Goal: Task Accomplishment & Management: Use online tool/utility

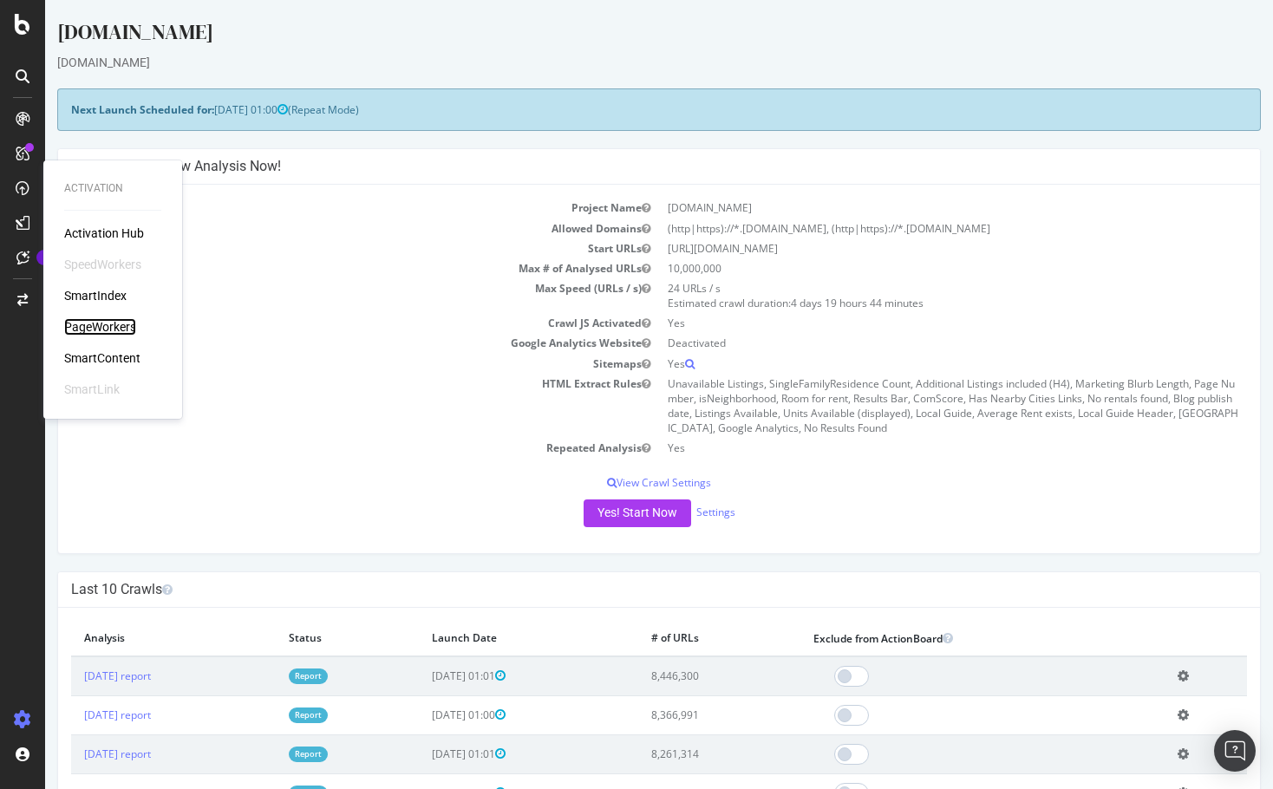
click at [120, 328] on div "PageWorkers" at bounding box center [100, 326] width 72 height 17
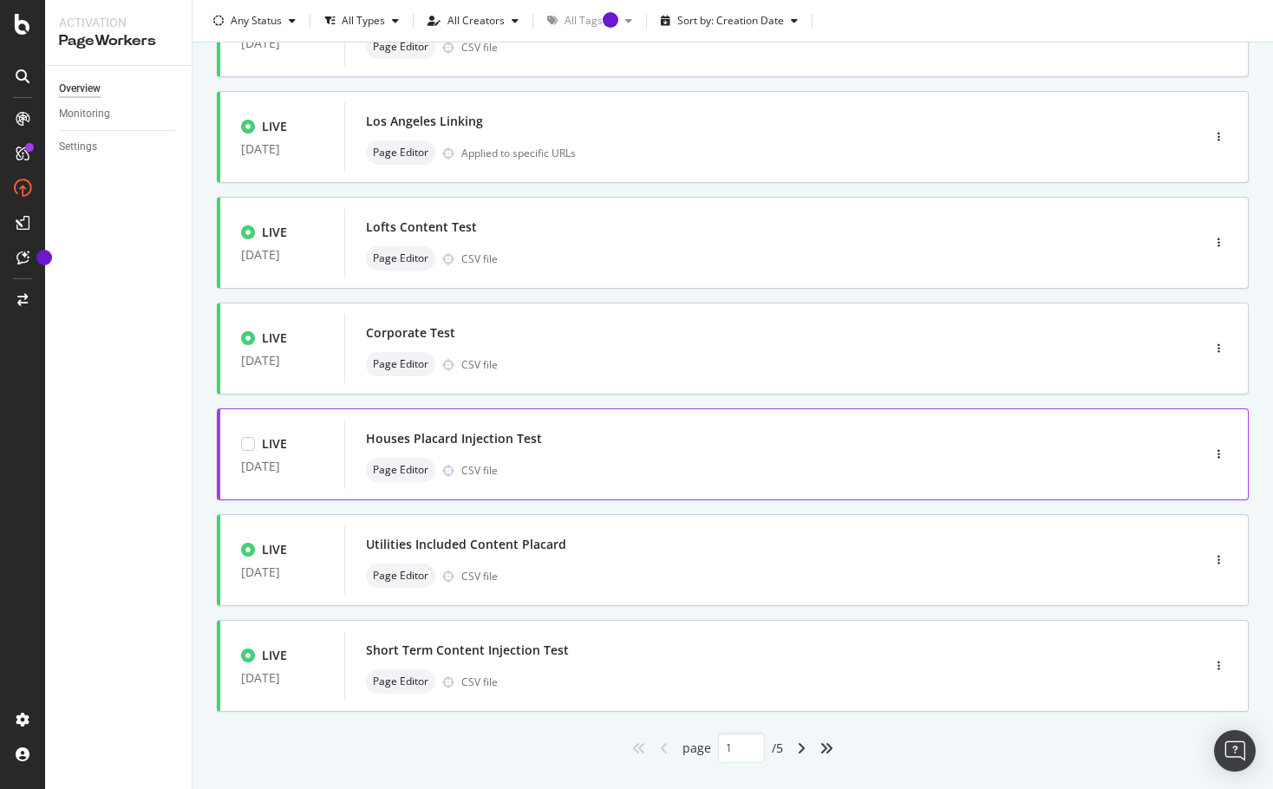
scroll to position [520, 0]
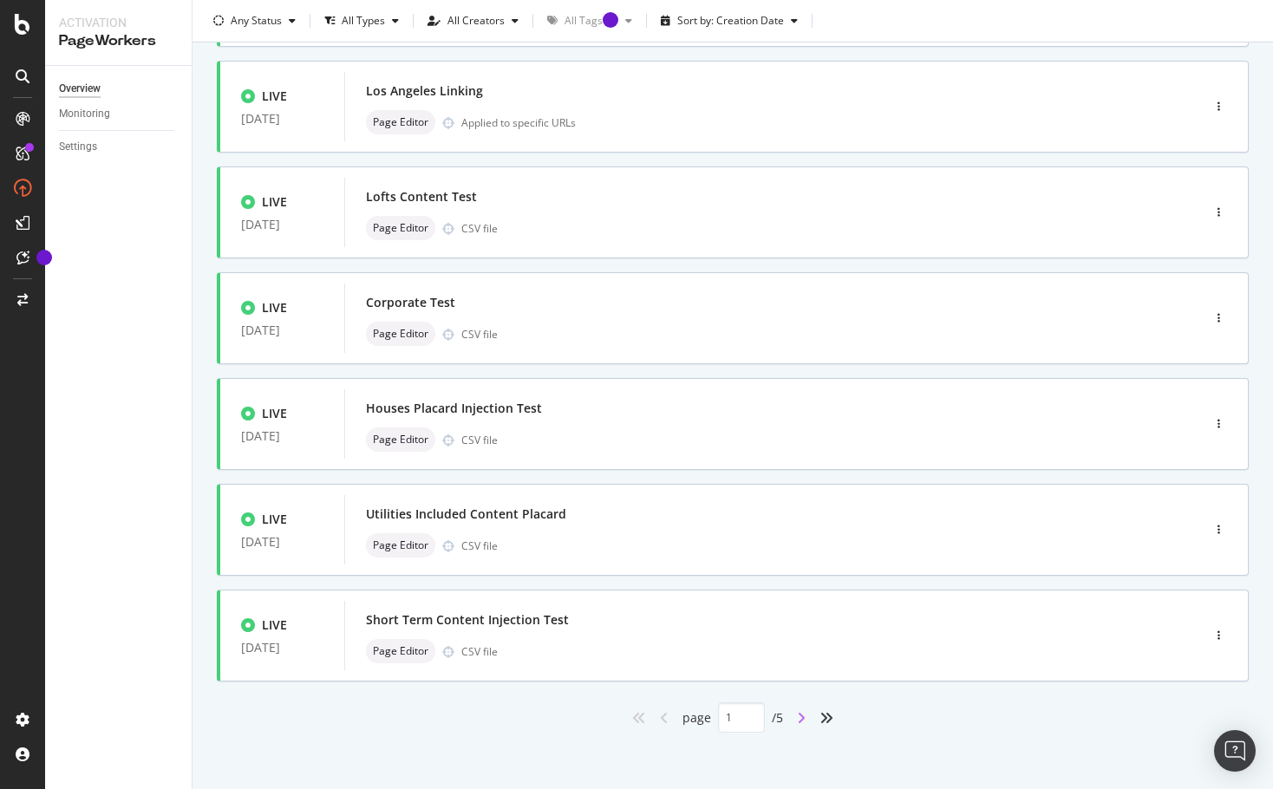
click at [798, 720] on icon "angle-right" at bounding box center [801, 718] width 9 height 14
type input "2"
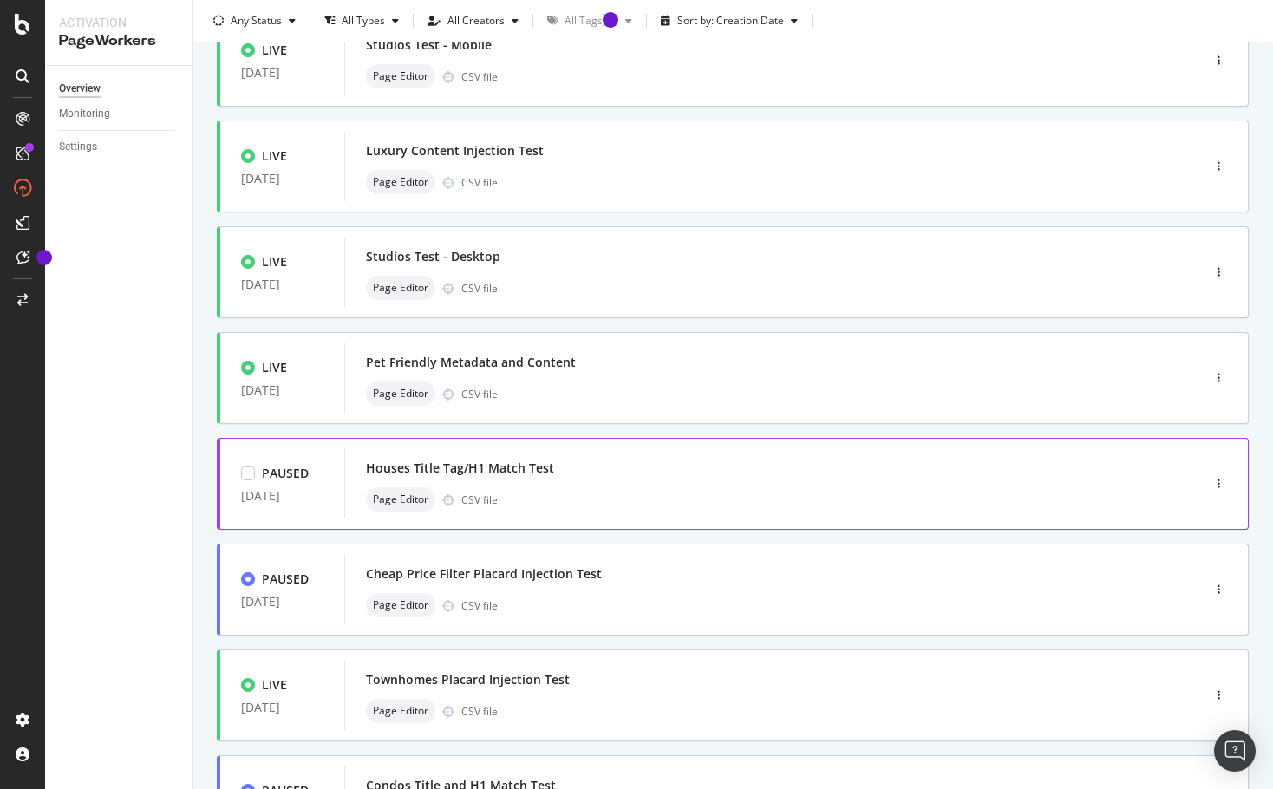
scroll to position [173, 0]
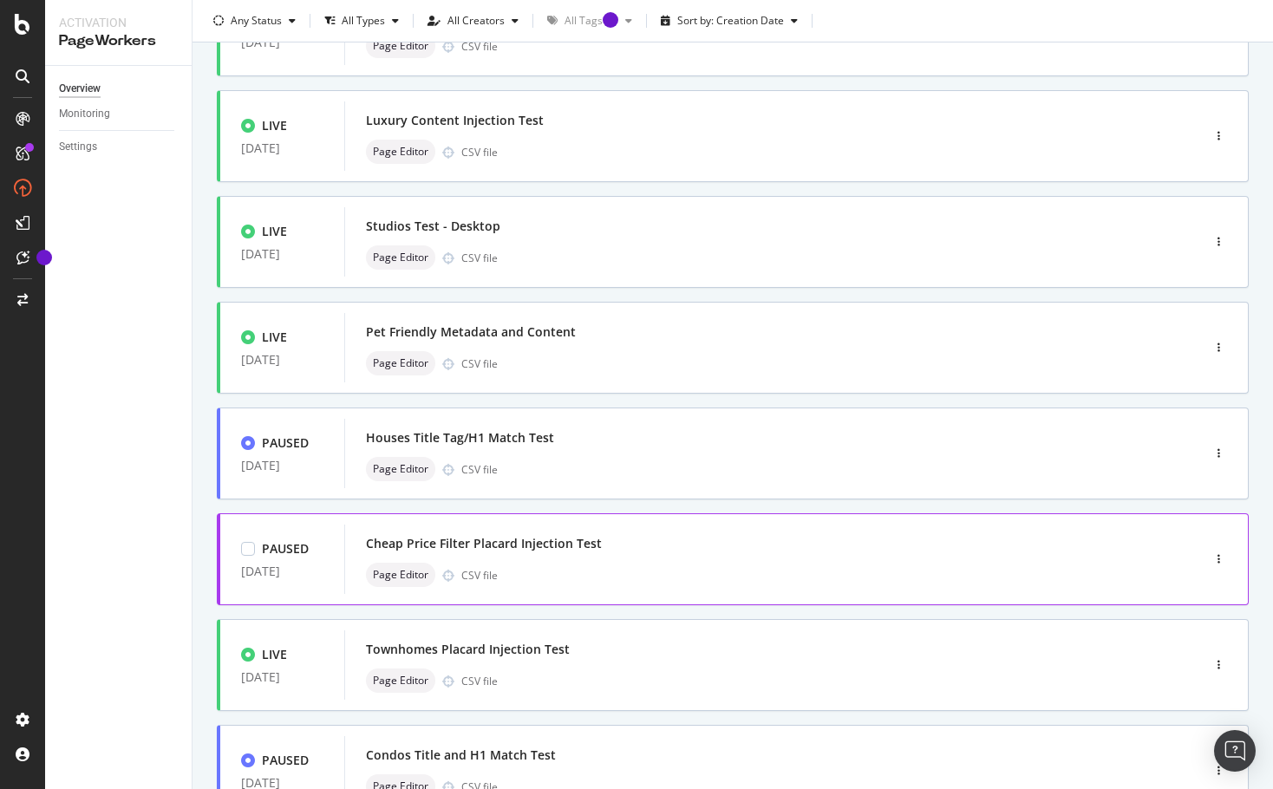
click at [520, 543] on div "Cheap Price Filter Placard Injection Test" at bounding box center [484, 543] width 236 height 17
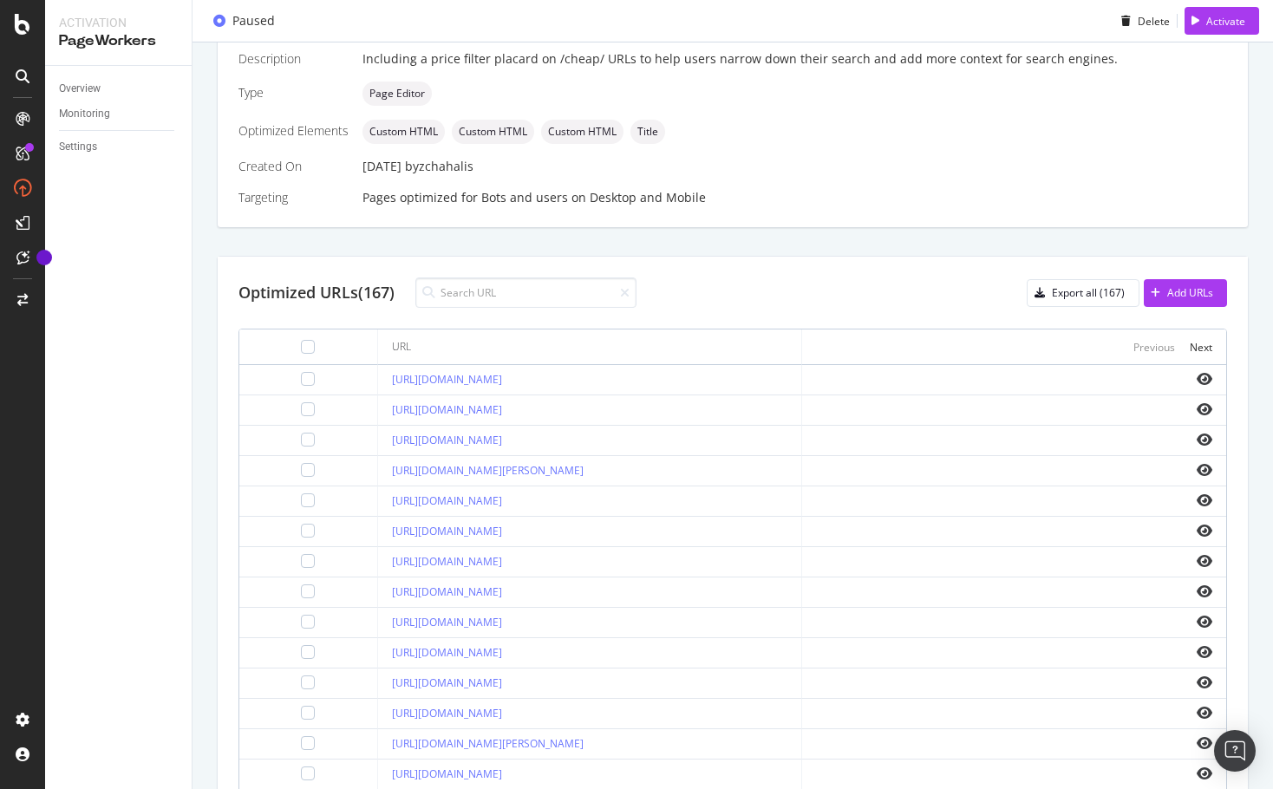
scroll to position [434, 0]
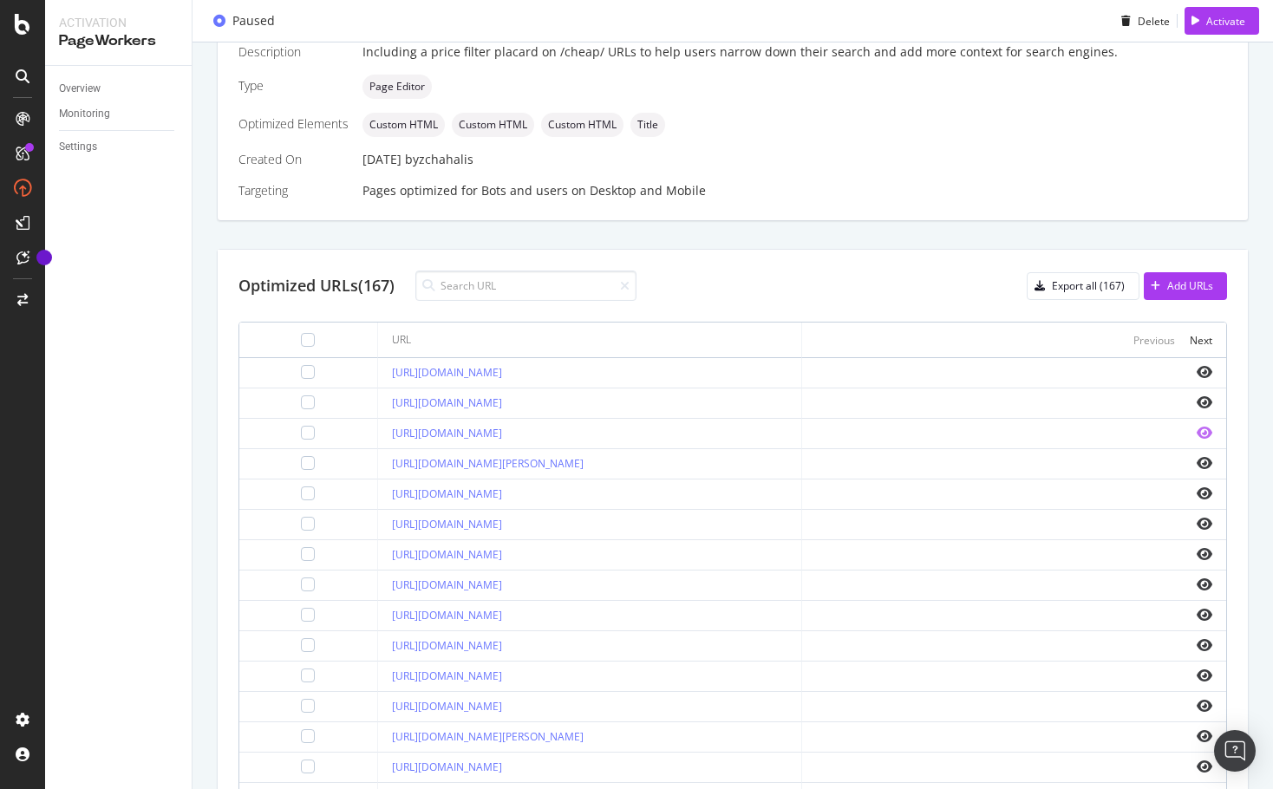
click at [1197, 434] on icon "eye" at bounding box center [1205, 433] width 16 height 14
